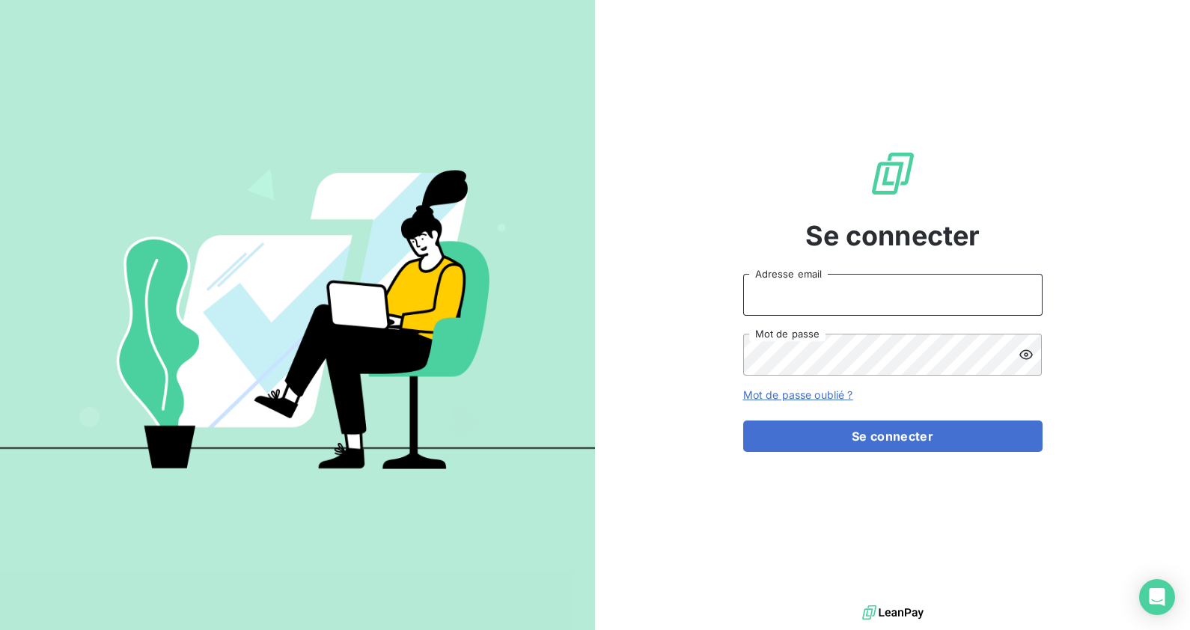
type input "[EMAIL_ADDRESS][DOMAIN_NAME]"
click at [879, 449] on button "Se connecter" at bounding box center [892, 436] width 299 height 31
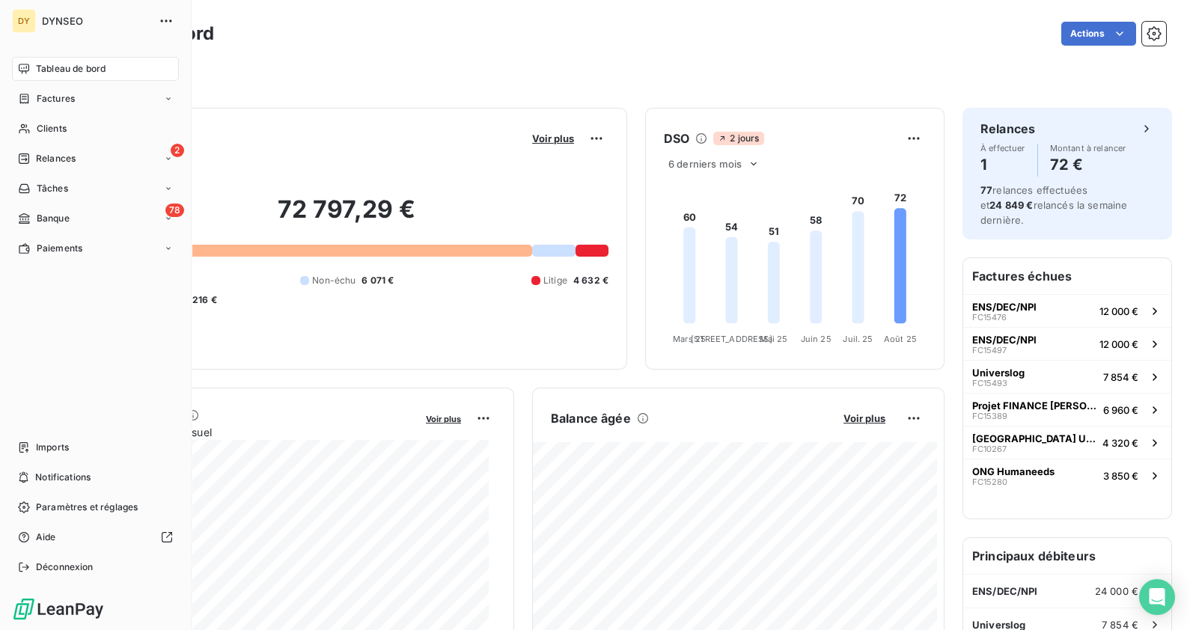
click at [31, 243] on div "Paiements" at bounding box center [50, 248] width 64 height 13
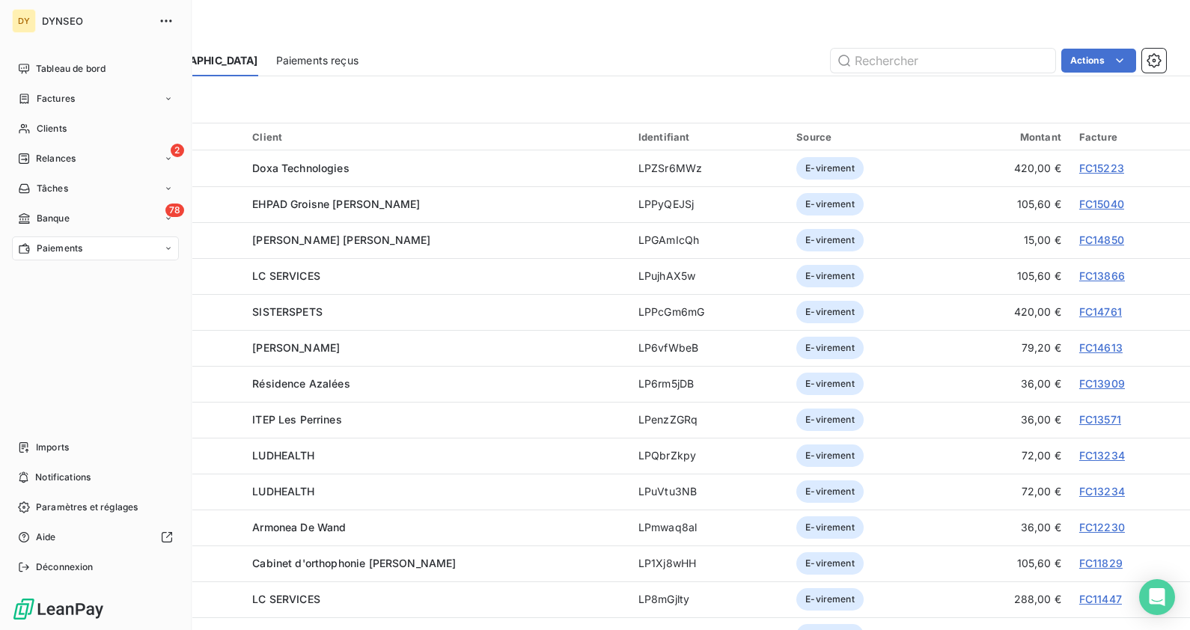
click at [64, 216] on span "Banque" at bounding box center [53, 218] width 33 height 13
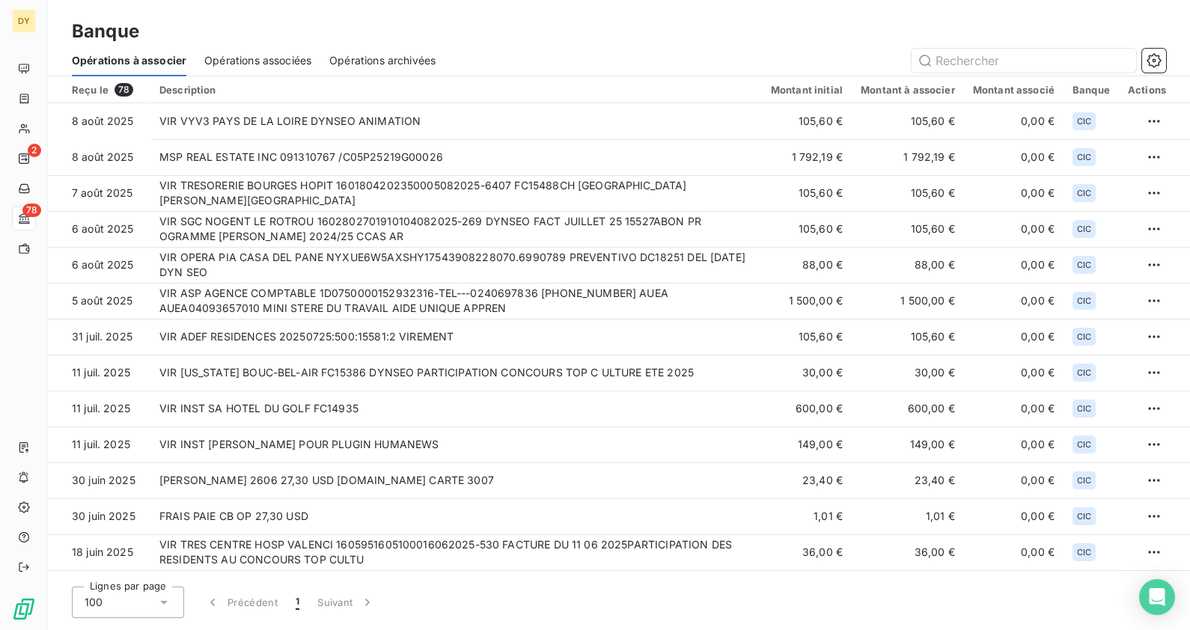
click at [278, 197] on td "VIR TRESORERIE BOURGES HOPIT 1601804202350005082025-6407 FC15488CH ST-AMAND-MON…" at bounding box center [455, 193] width 611 height 36
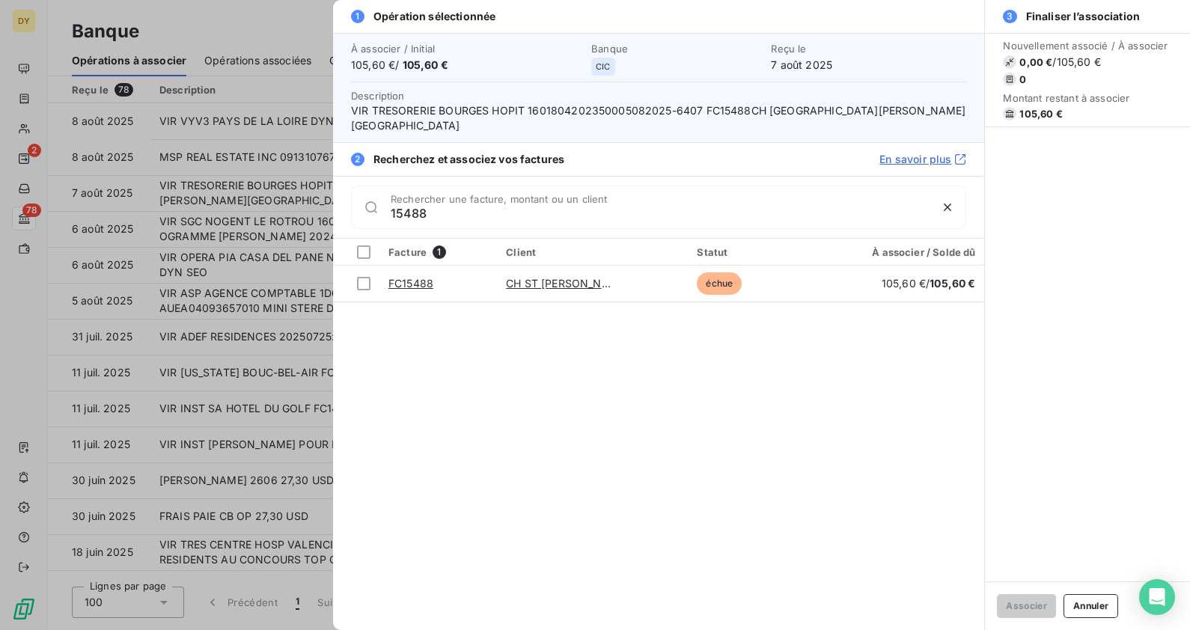
type input "15488"
click at [359, 277] on div at bounding box center [363, 283] width 13 height 13
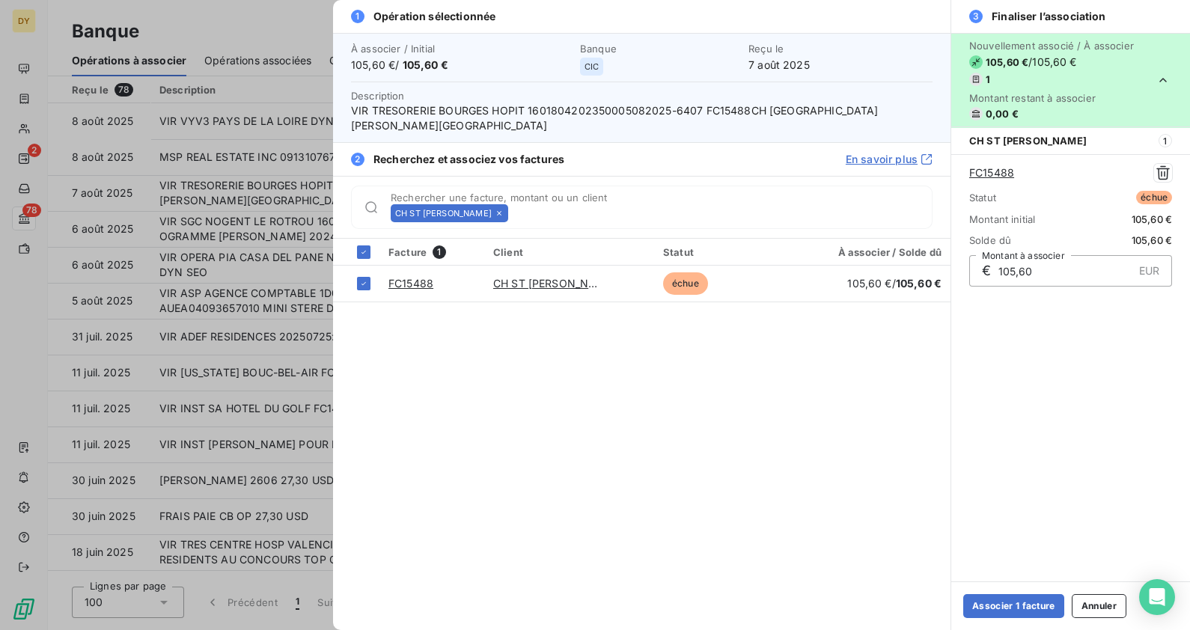
click at [1026, 595] on button "Associer 1 facture" at bounding box center [1013, 606] width 101 height 24
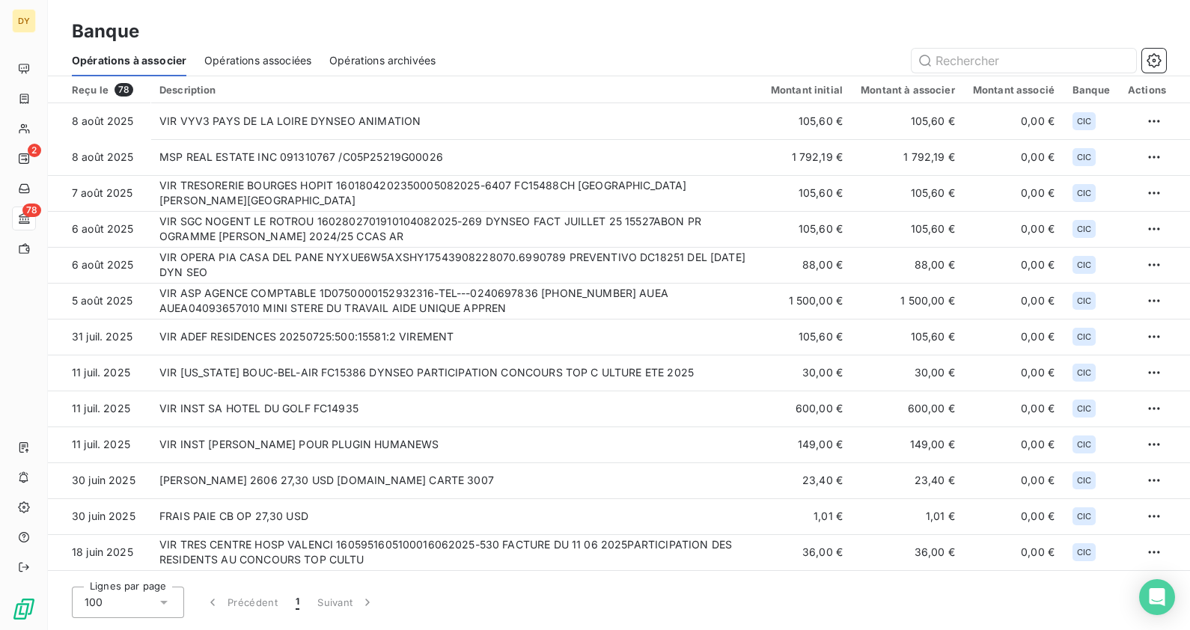
click at [400, 228] on td "VIR SGC NOGENT LE ROTROU 1602802701910104082025-269 DYNSEO FACT JUILLET 25 1552…" at bounding box center [455, 229] width 611 height 36
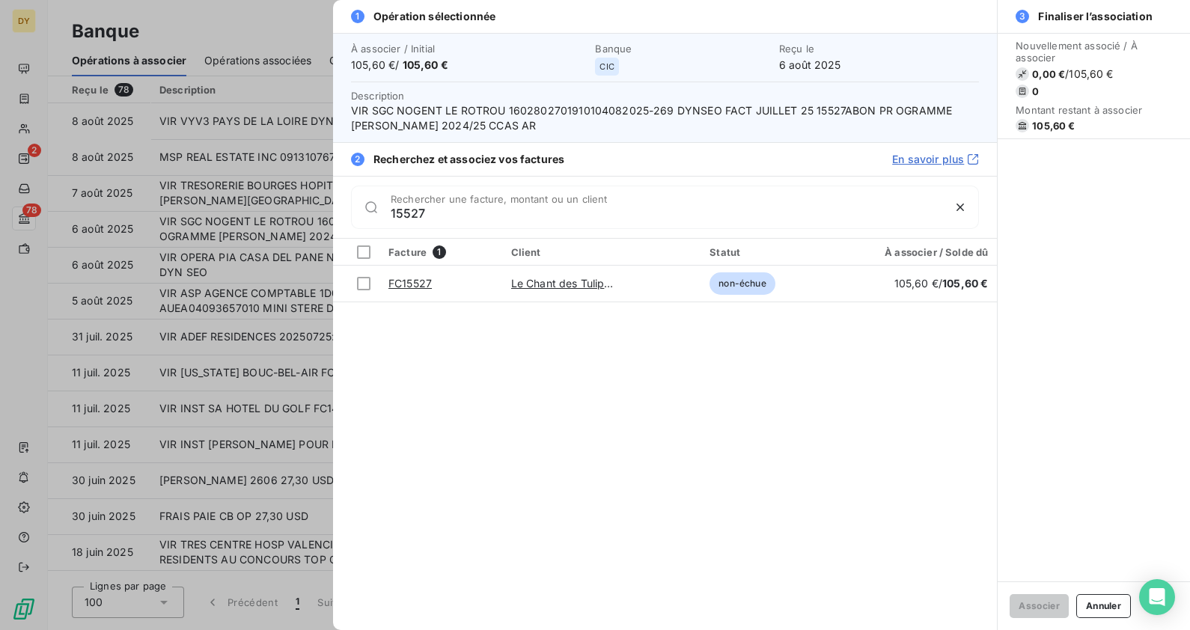
type input "15527"
click at [359, 283] on div at bounding box center [363, 283] width 13 height 13
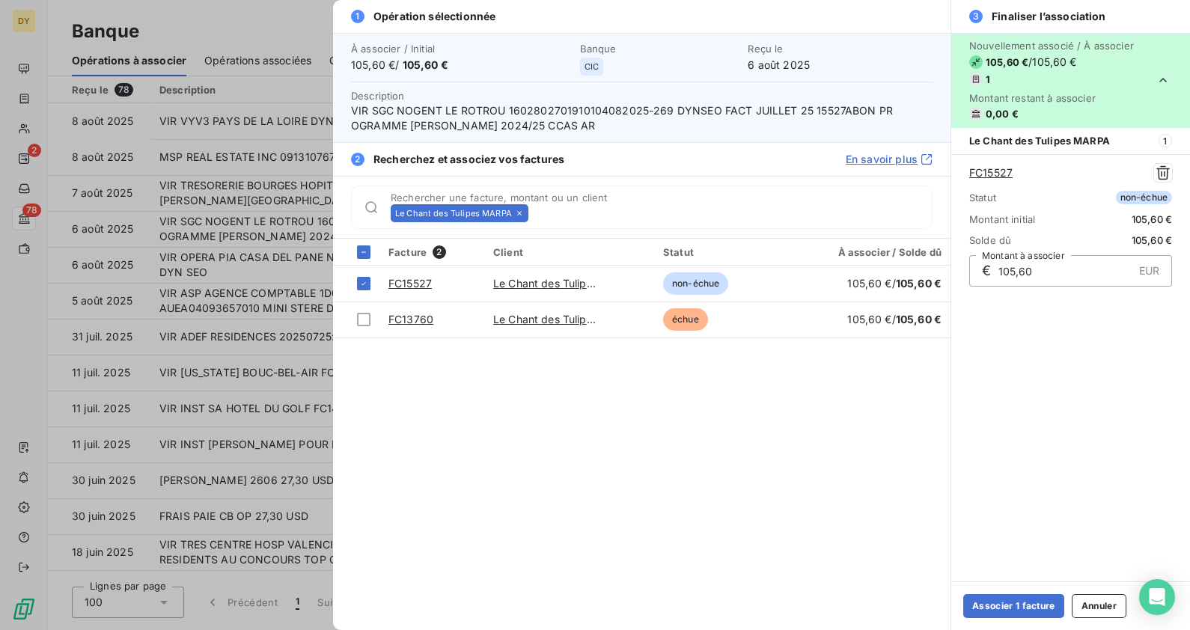
click at [1008, 599] on button "Associer 1 facture" at bounding box center [1013, 606] width 101 height 24
